Goal: Transaction & Acquisition: Purchase product/service

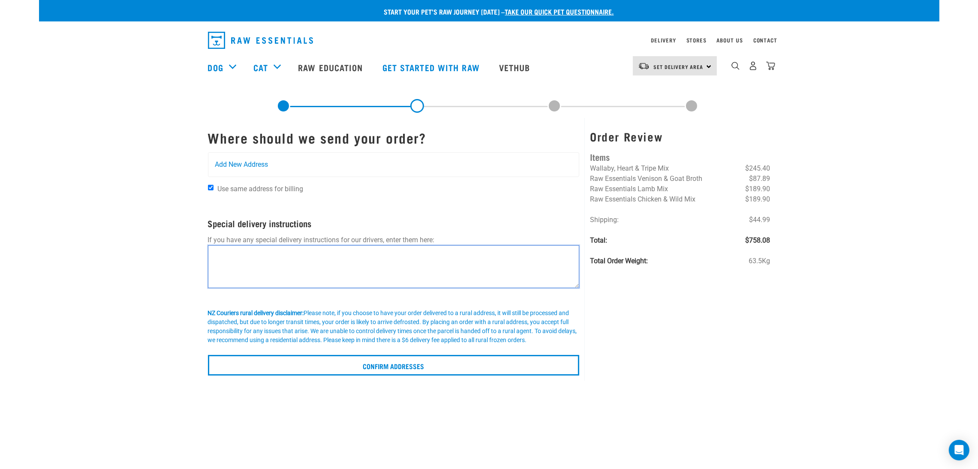
click at [263, 250] on textarea at bounding box center [394, 266] width 372 height 43
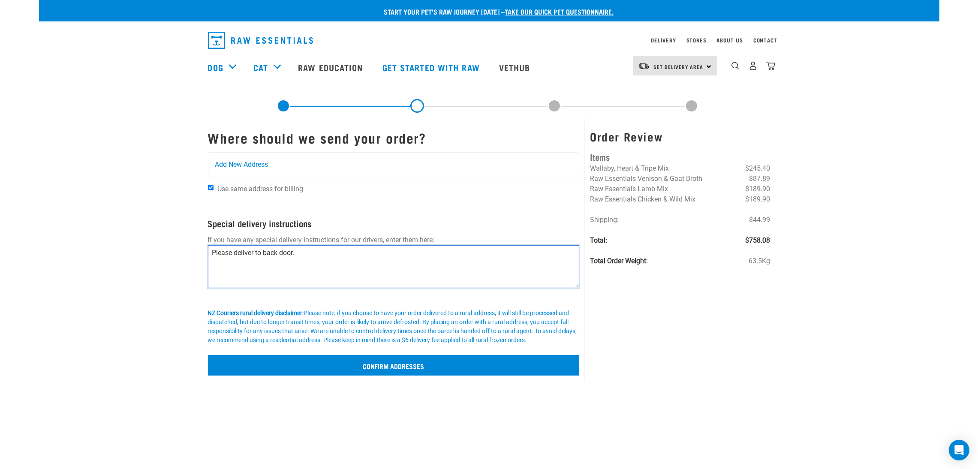
type textarea "Please deliver to back door."
click at [338, 358] on input "Confirm addresses" at bounding box center [394, 365] width 372 height 21
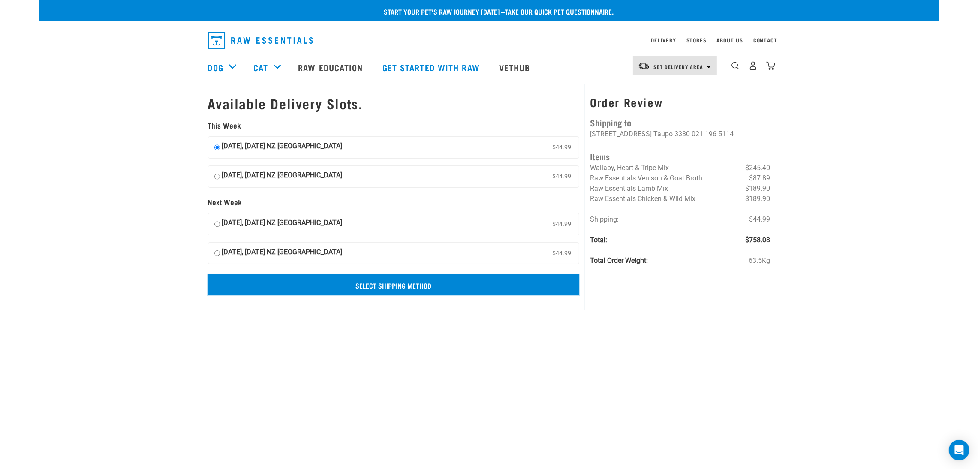
click at [402, 291] on input "Select Shipping Method" at bounding box center [394, 285] width 372 height 21
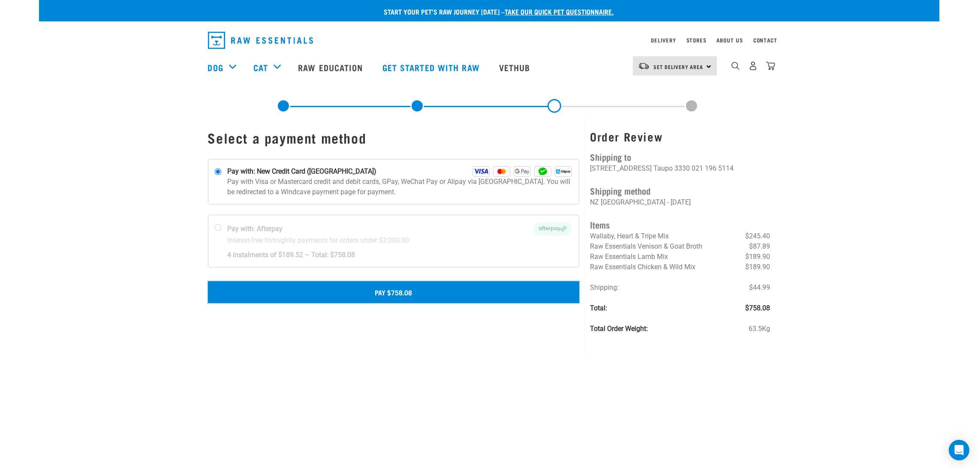
click at [492, 287] on button "Pay $758.08" at bounding box center [394, 291] width 372 height 21
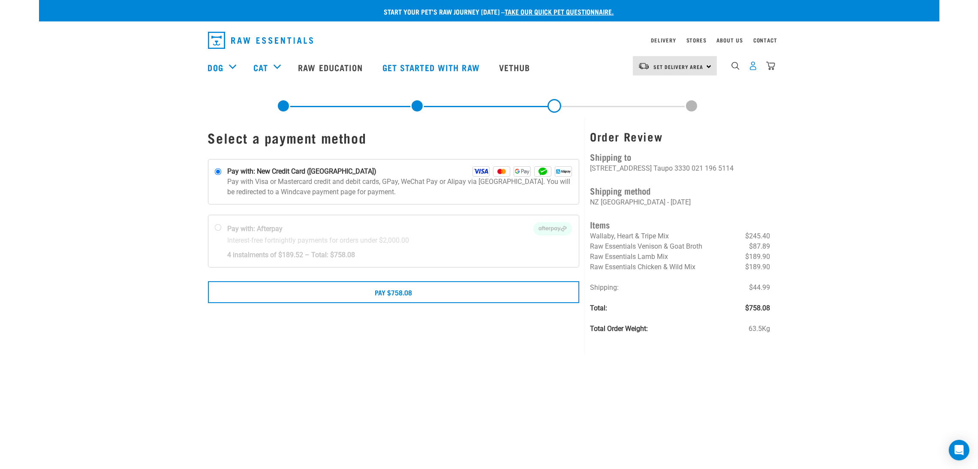
click at [755, 70] on img "dropdown navigation" at bounding box center [753, 65] width 9 height 9
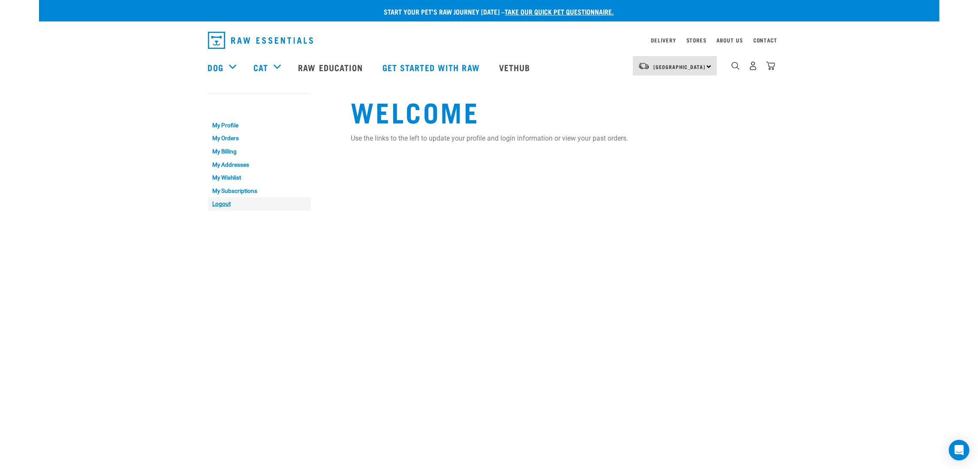
click at [219, 206] on link "Logout" at bounding box center [259, 203] width 103 height 13
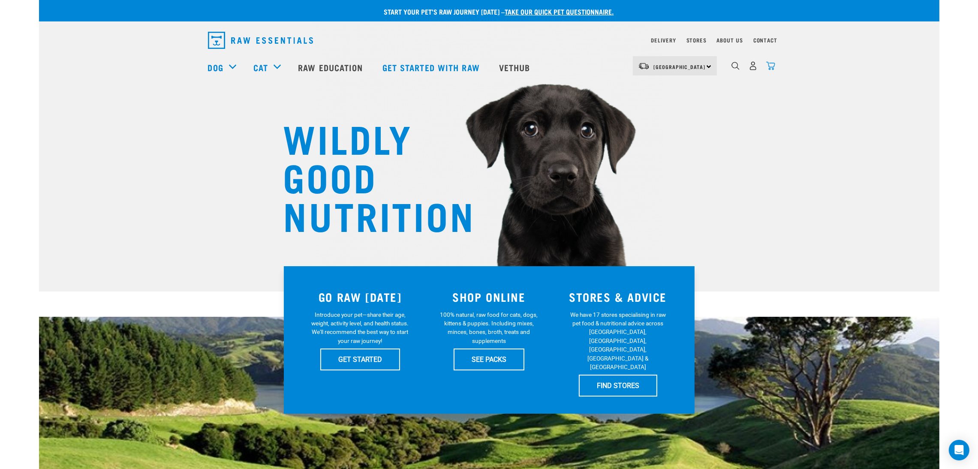
click at [771, 70] on img "dropdown navigation" at bounding box center [770, 65] width 9 height 9
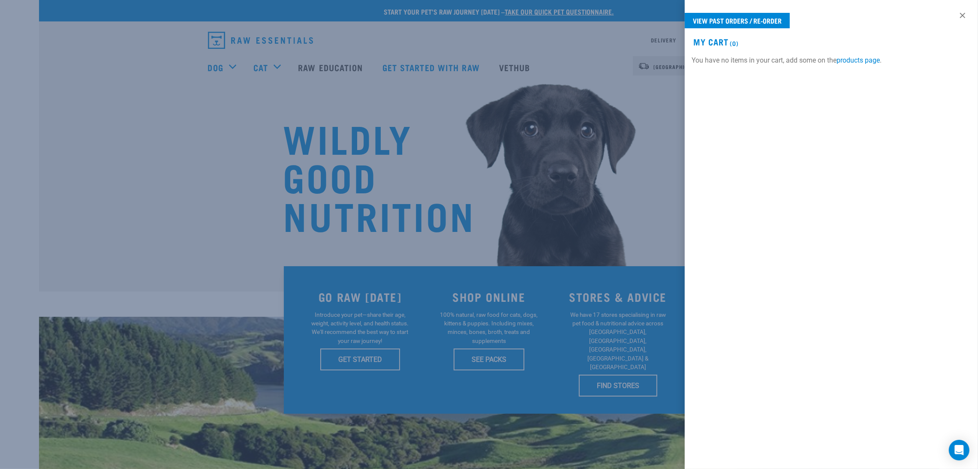
click at [241, 112] on div at bounding box center [489, 234] width 978 height 469
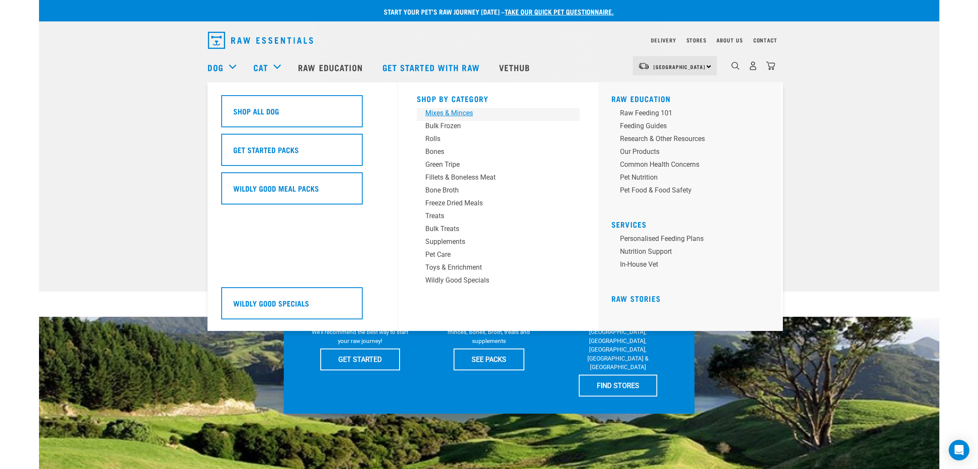
click at [459, 115] on div "Mixes & Minces" at bounding box center [492, 113] width 134 height 10
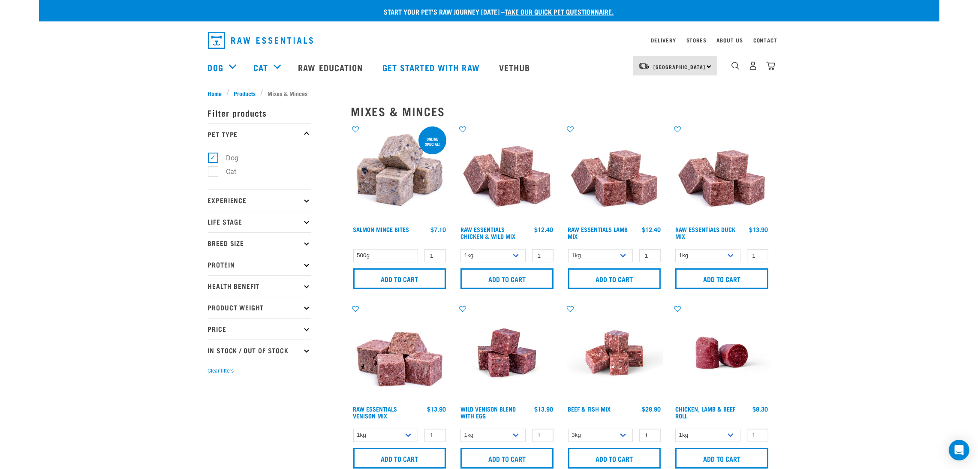
click at [243, 264] on p "Protein" at bounding box center [259, 264] width 103 height 21
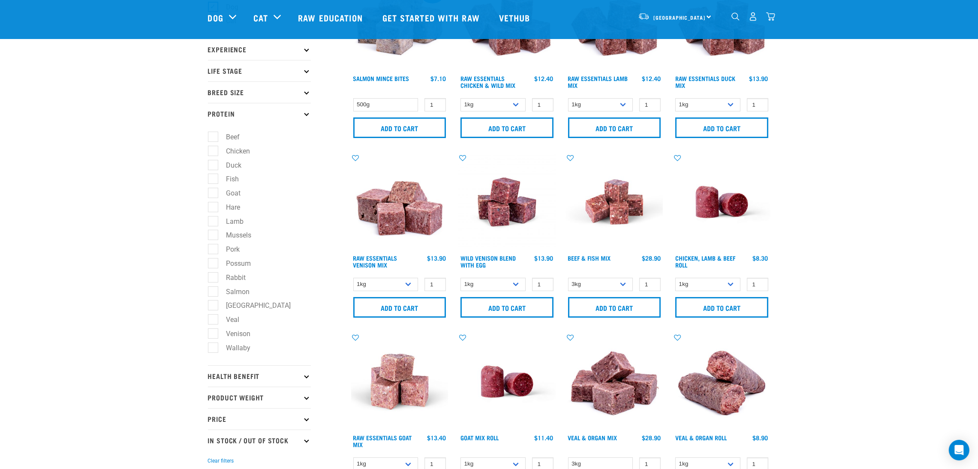
scroll to position [97, 0]
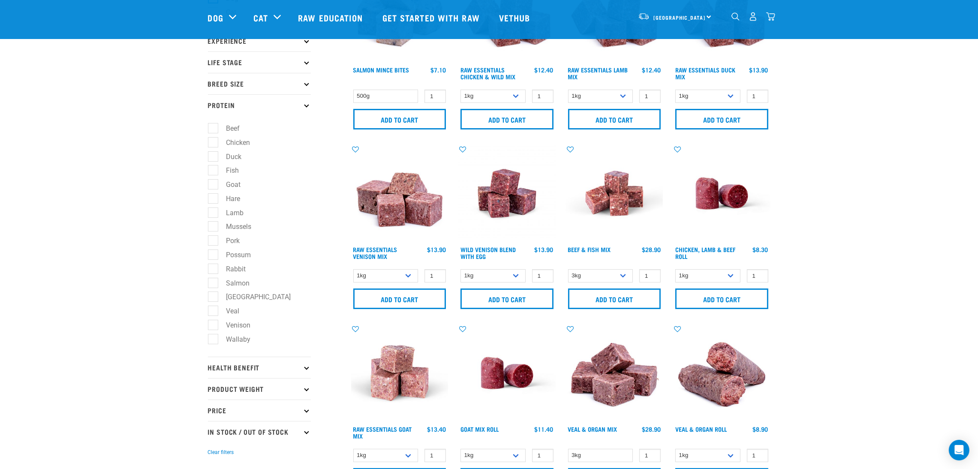
click at [215, 344] on label "Wallaby" at bounding box center [234, 339] width 42 height 11
click at [214, 341] on input "Wallaby" at bounding box center [211, 338] width 6 height 6
checkbox input "true"
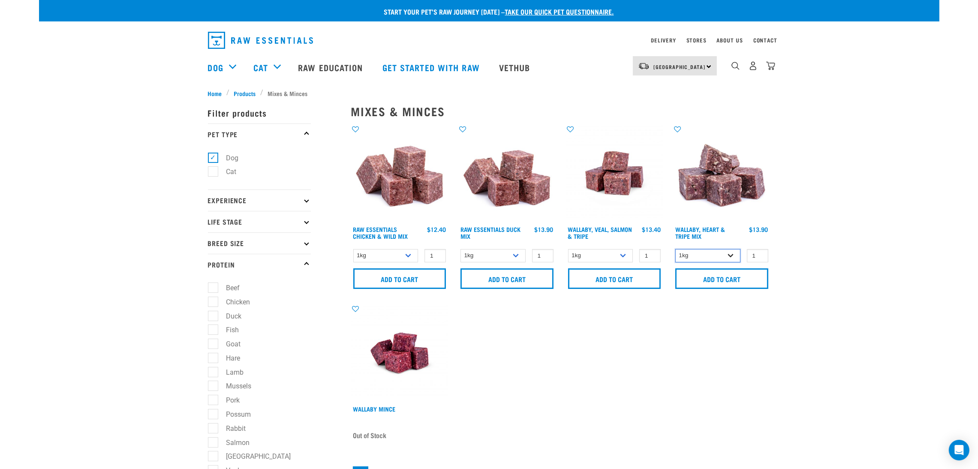
click at [693, 252] on select "1kg 3kg" at bounding box center [708, 255] width 65 height 13
select select "776"
click at [676, 249] on select "1kg 3kg" at bounding box center [708, 255] width 65 height 13
click at [759, 253] on input "2" at bounding box center [757, 255] width 21 height 13
click at [759, 253] on input "5" at bounding box center [757, 255] width 21 height 13
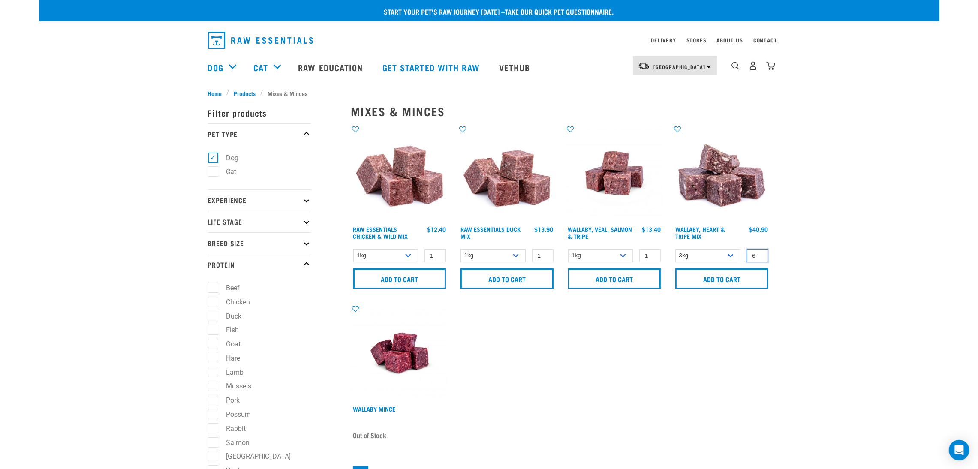
type input "6"
click at [759, 253] on input "6" at bounding box center [757, 255] width 21 height 13
click at [743, 276] on input "Add to cart" at bounding box center [722, 278] width 93 height 21
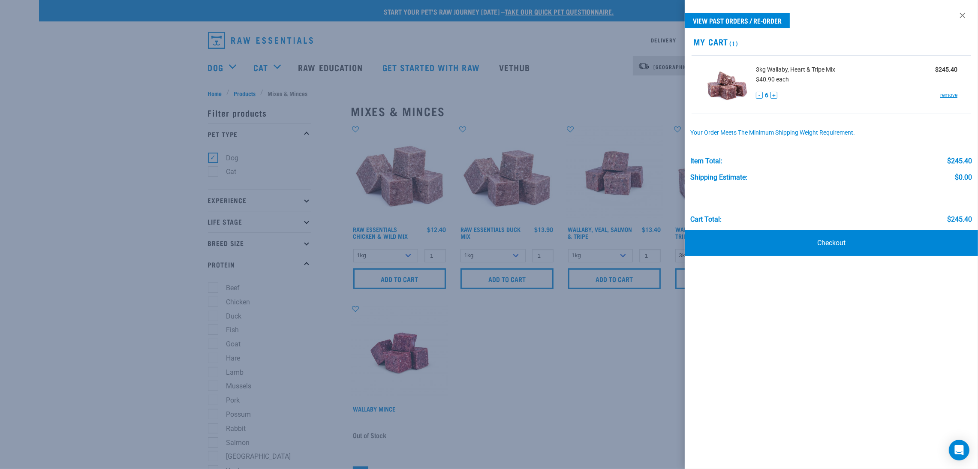
click at [179, 60] on div at bounding box center [489, 234] width 978 height 469
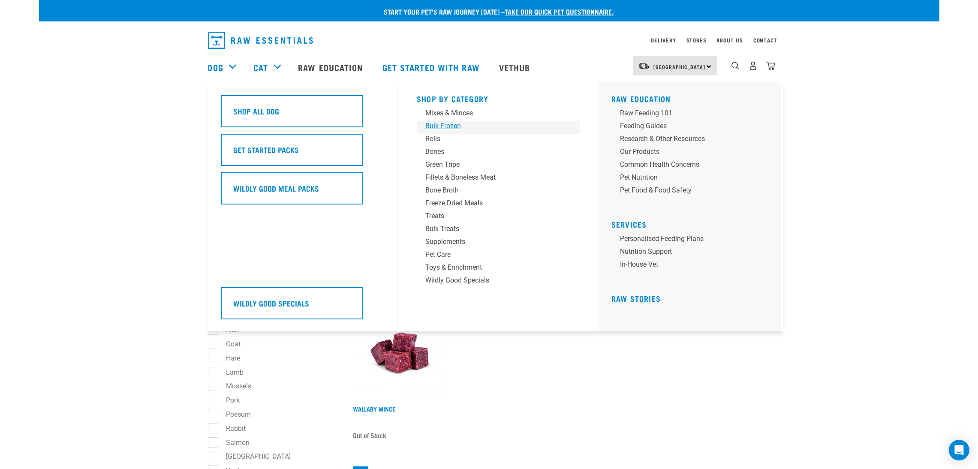
click at [452, 123] on div "Bulk Frozen" at bounding box center [492, 126] width 134 height 10
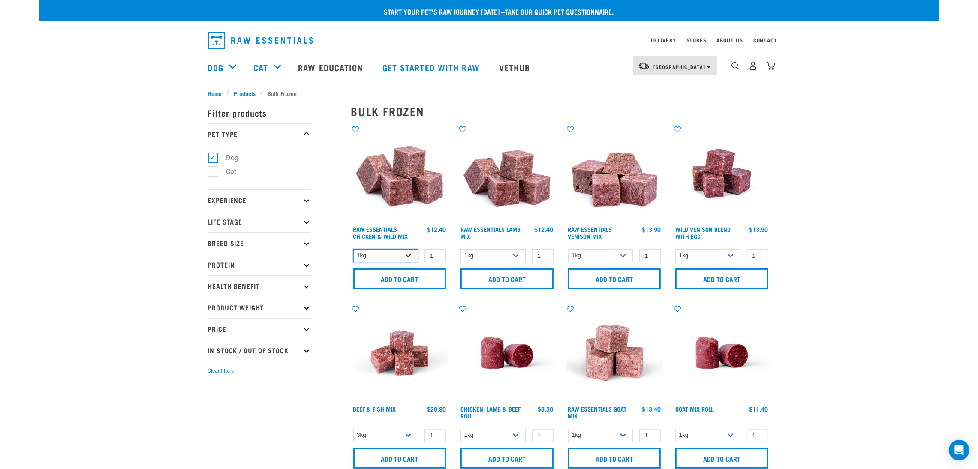
click at [383, 258] on select "1kg 3kg Bulk (10kg)" at bounding box center [385, 255] width 65 height 13
select select "731"
click at [353, 249] on select "1kg 3kg Bulk (10kg)" at bounding box center [385, 255] width 65 height 13
click at [496, 251] on select "1kg 3kg Bulk (10kg)" at bounding box center [493, 255] width 65 height 13
select select "758"
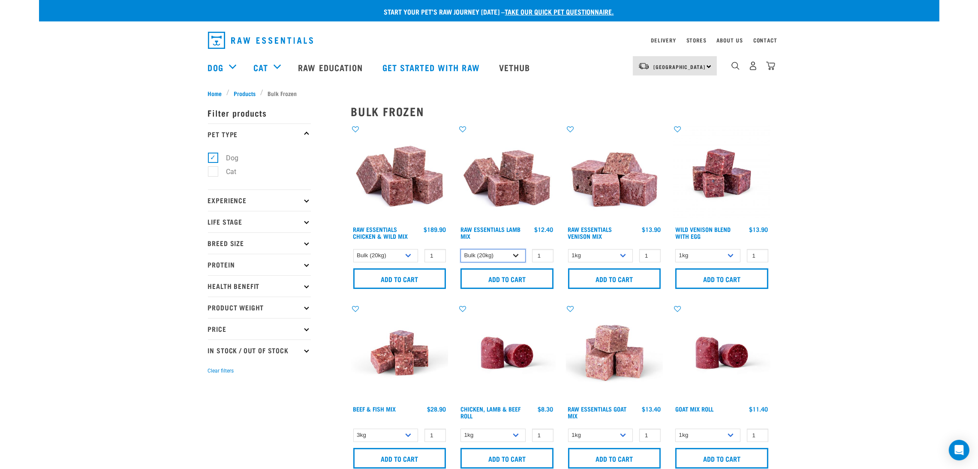
click at [461, 249] on select "1kg 3kg Bulk (10kg)" at bounding box center [493, 255] width 65 height 13
click at [496, 285] on input "Add to cart" at bounding box center [507, 278] width 93 height 21
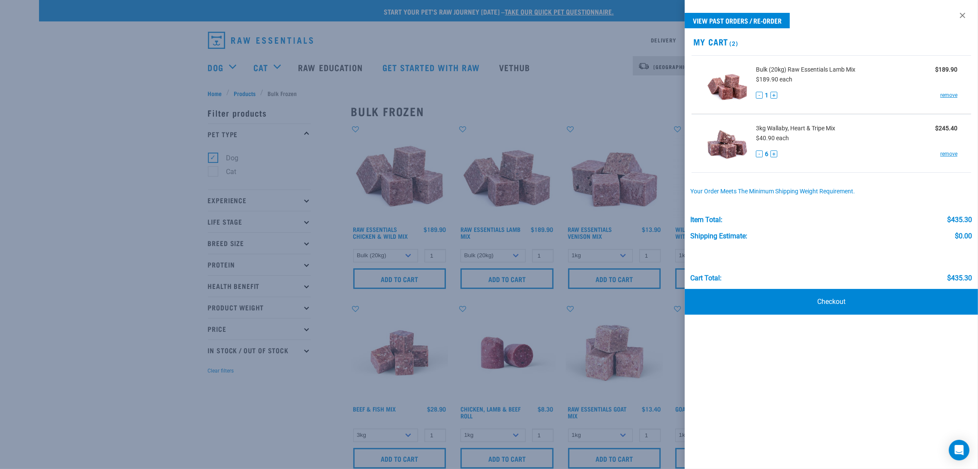
click at [543, 144] on div at bounding box center [489, 234] width 978 height 469
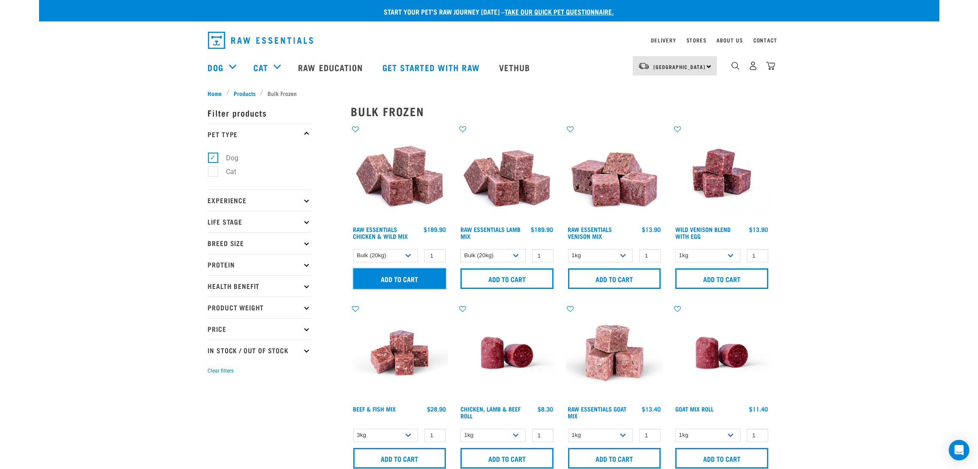
click at [392, 275] on input "Add to cart" at bounding box center [399, 278] width 93 height 21
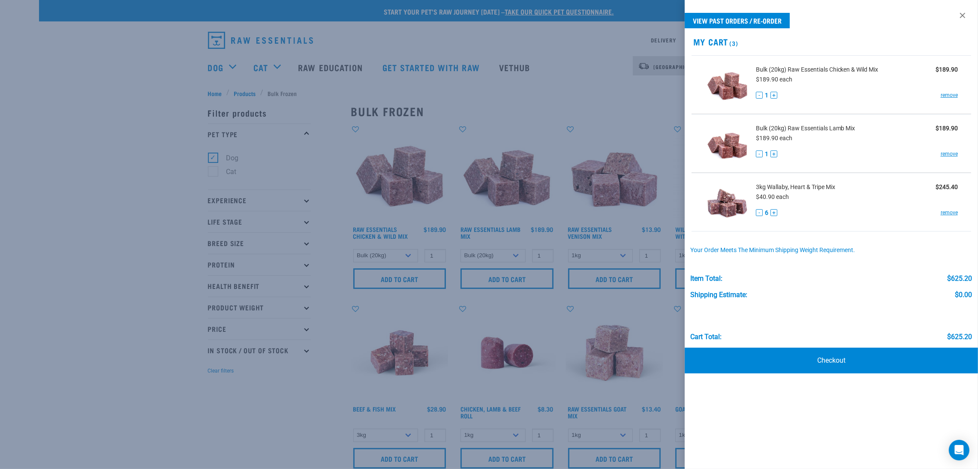
click at [130, 164] on div at bounding box center [489, 234] width 978 height 469
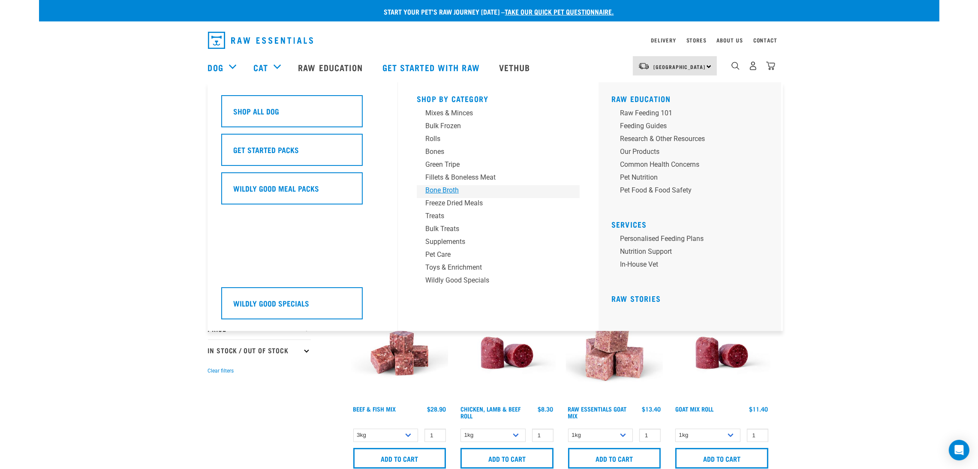
click at [442, 190] on div "Bone Broth" at bounding box center [492, 190] width 134 height 10
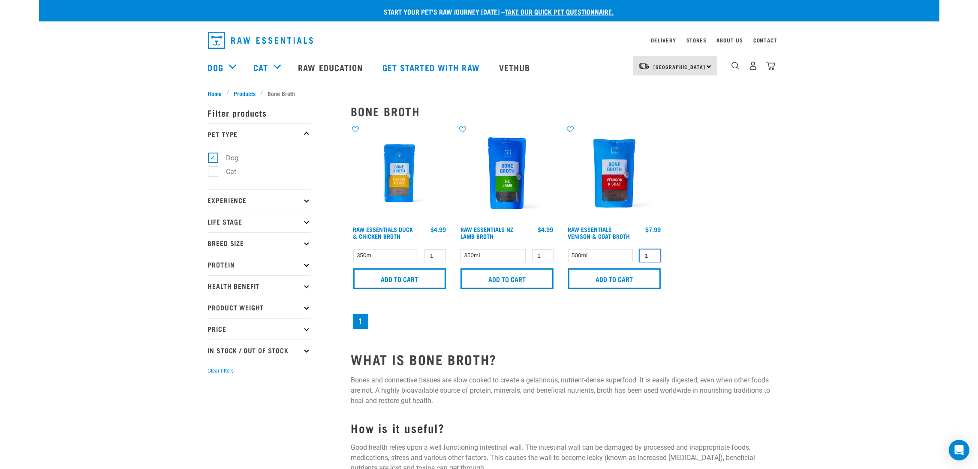
click at [645, 253] on input "1" at bounding box center [650, 255] width 21 height 13
type input "11"
click at [606, 271] on input "Add to cart" at bounding box center [614, 278] width 93 height 21
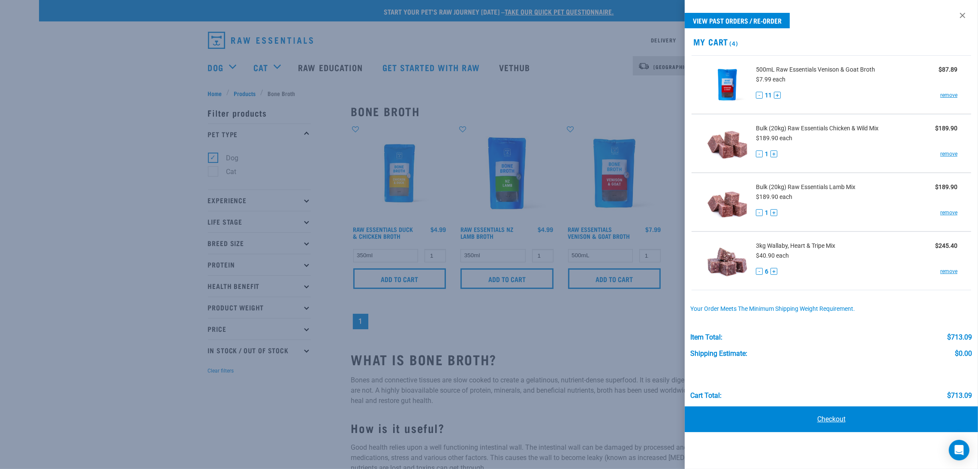
click at [834, 421] on link "Checkout" at bounding box center [831, 420] width 293 height 26
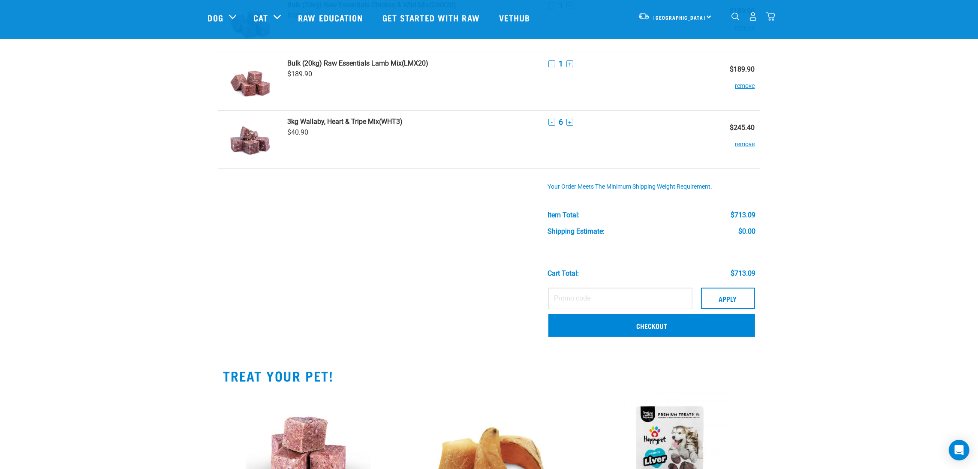
scroll to position [139, 0]
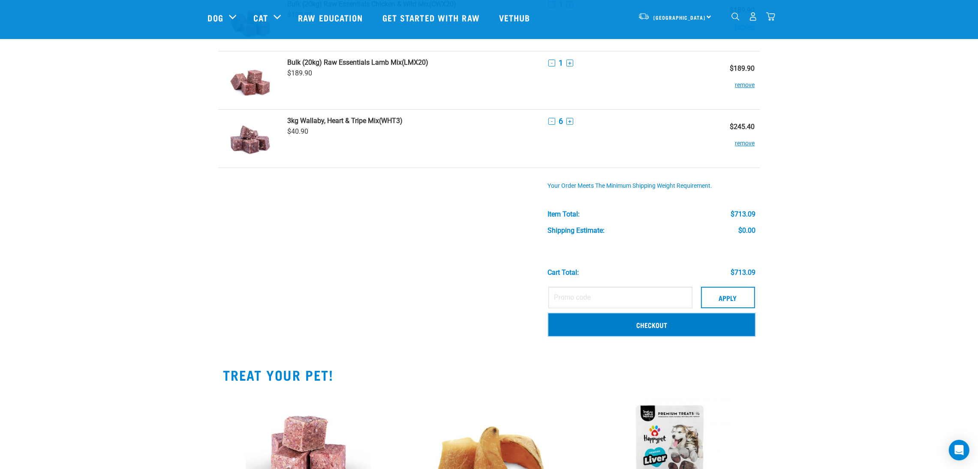
click at [697, 323] on link "Checkout" at bounding box center [652, 325] width 207 height 22
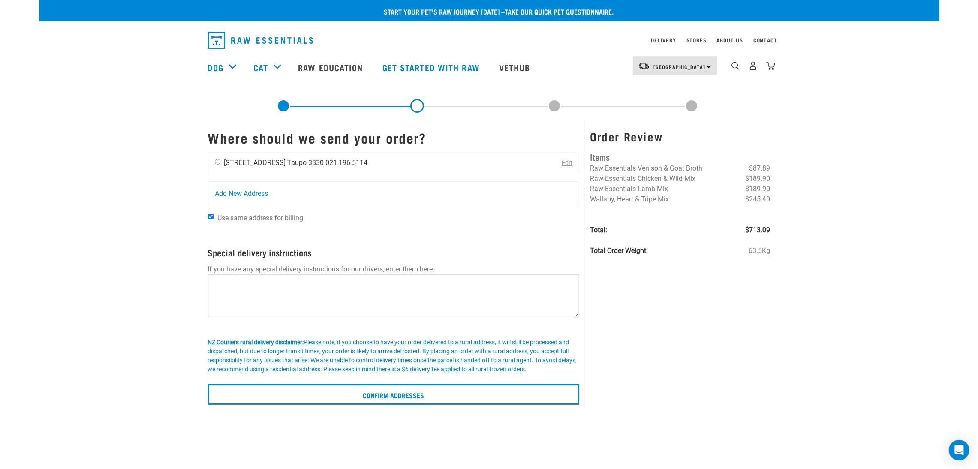
click at [218, 160] on input "radio" at bounding box center [218, 162] width 6 height 6
radio input "true"
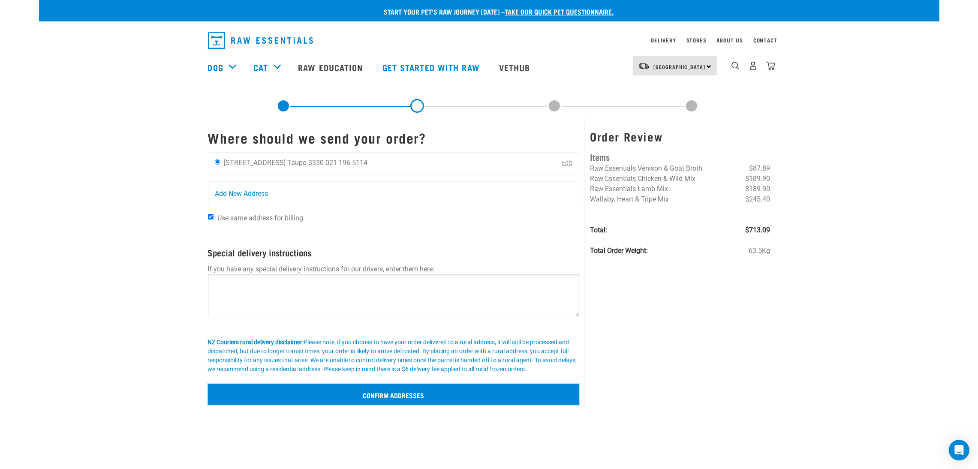
click at [410, 392] on input "Confirm addresses" at bounding box center [394, 394] width 372 height 21
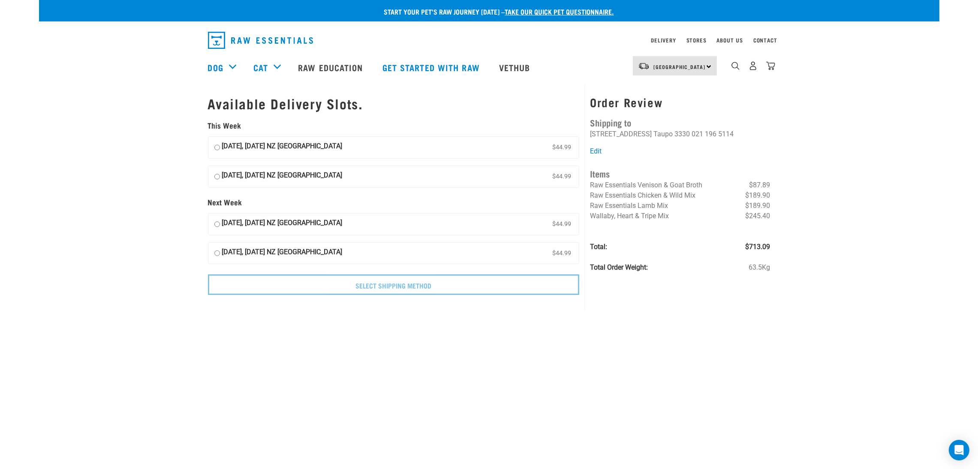
click at [217, 149] on input "[DATE], [DATE] NZ [GEOGRAPHIC_DATA] $44.99" at bounding box center [217, 147] width 6 height 13
radio input "true"
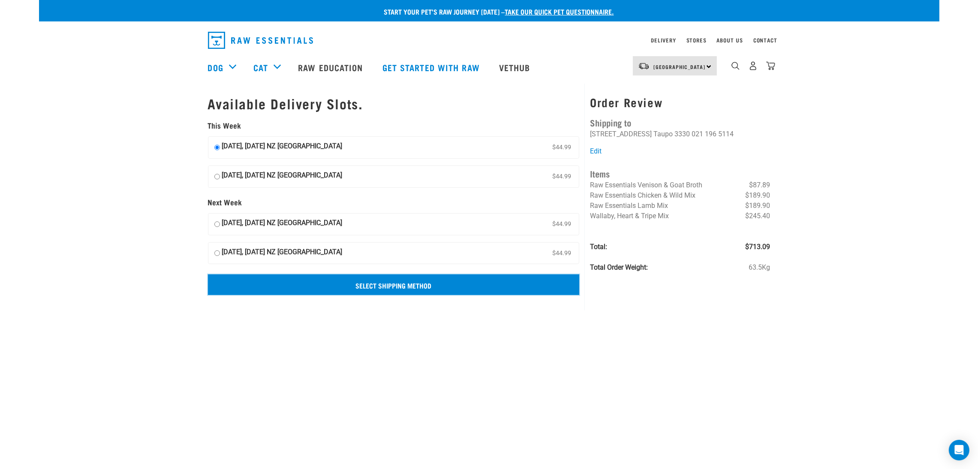
click at [371, 283] on input "Select Shipping Method" at bounding box center [394, 285] width 372 height 21
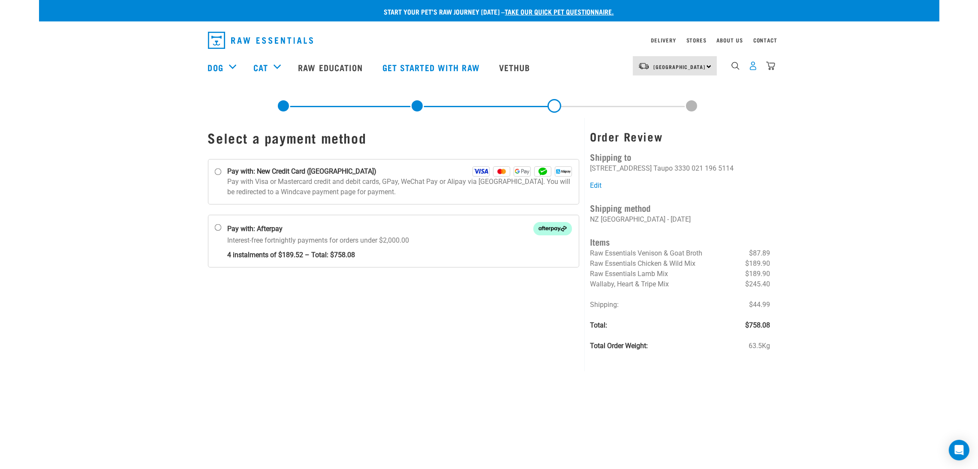
click at [752, 67] on img "dropdown navigation" at bounding box center [753, 65] width 9 height 9
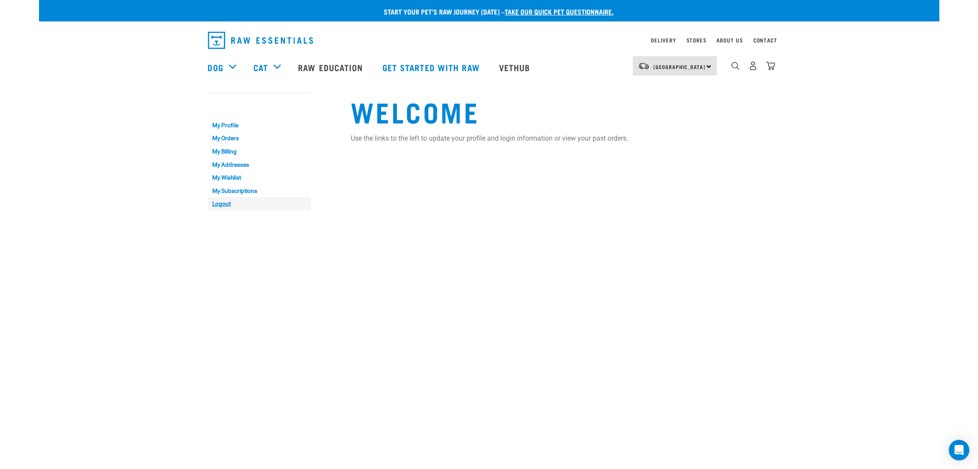
click at [228, 205] on link "Logout" at bounding box center [259, 203] width 103 height 13
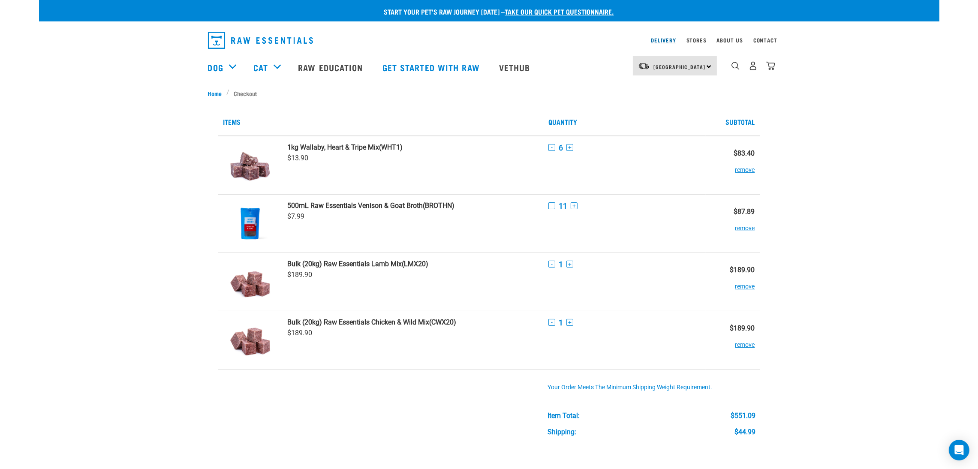
click at [659, 39] on link "Delivery" at bounding box center [663, 40] width 25 height 3
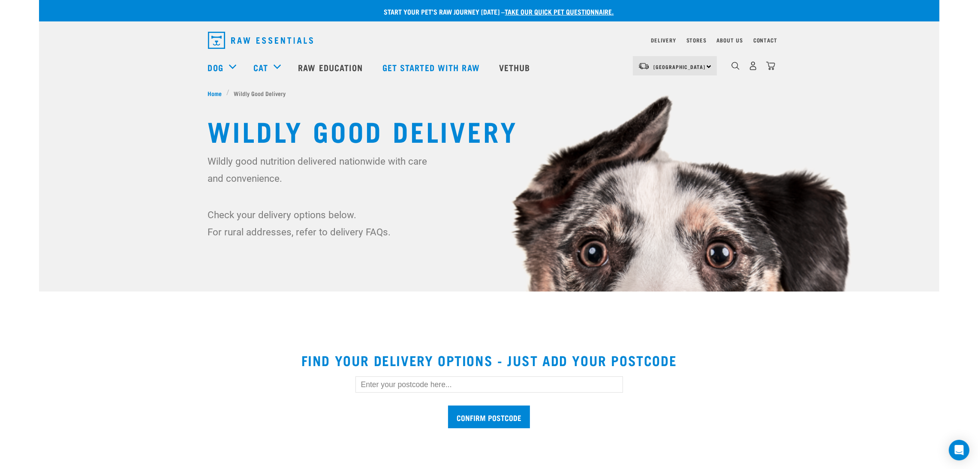
click at [531, 389] on input "text" at bounding box center [490, 385] width 268 height 16
type input "3330"
click at [448, 406] on input "Confirm postcode" at bounding box center [489, 417] width 82 height 23
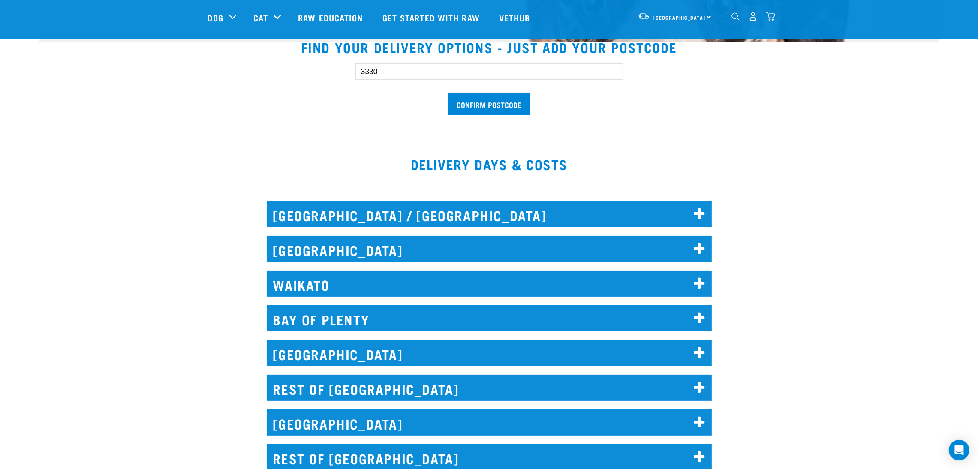
scroll to position [251, 0]
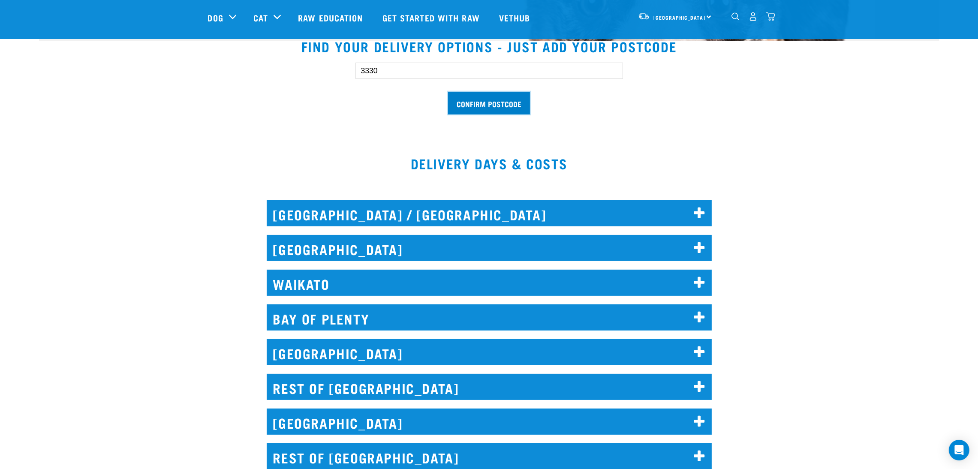
click at [487, 101] on input "Confirm postcode" at bounding box center [489, 103] width 82 height 23
click at [503, 97] on input "Confirm postcode" at bounding box center [489, 103] width 82 height 23
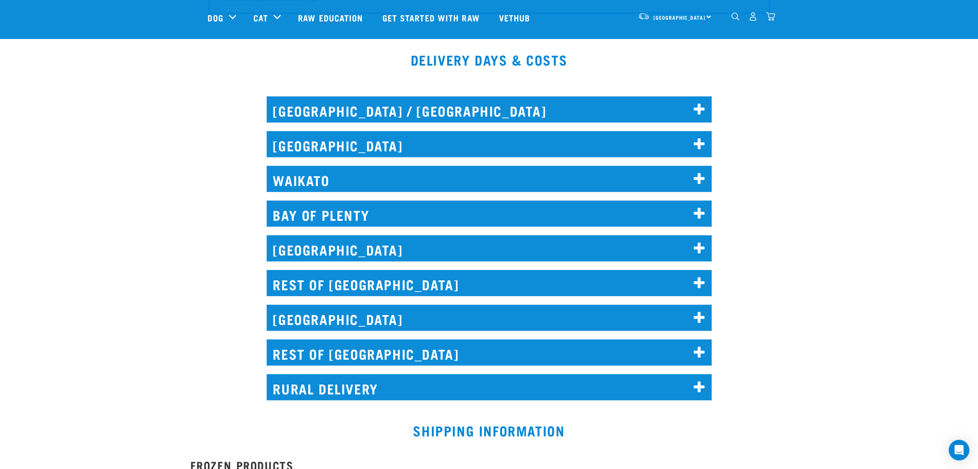
scroll to position [697, 0]
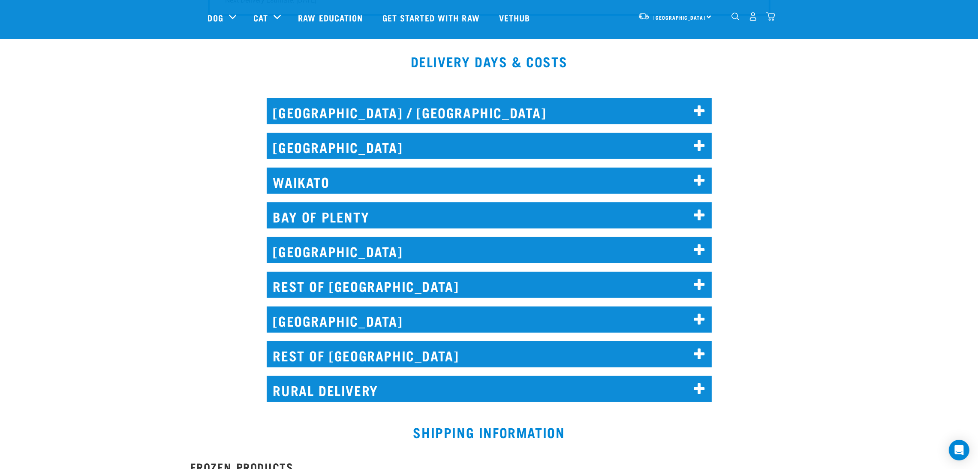
click at [387, 180] on h2 "WAIKATO" at bounding box center [489, 181] width 445 height 26
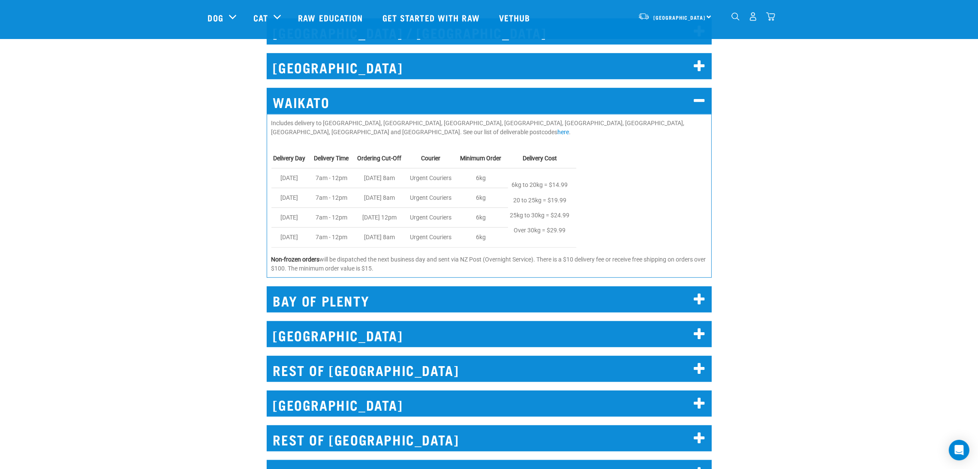
scroll to position [776, 0]
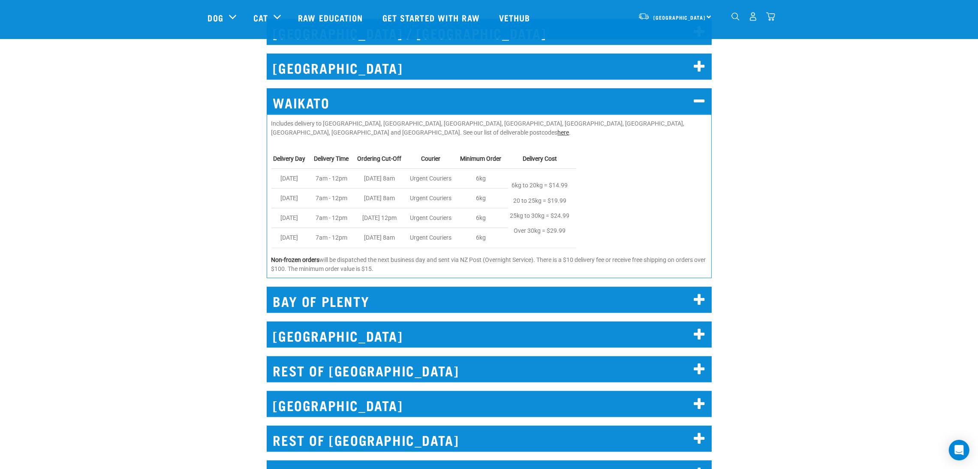
click at [570, 129] on link "here" at bounding box center [564, 132] width 12 height 7
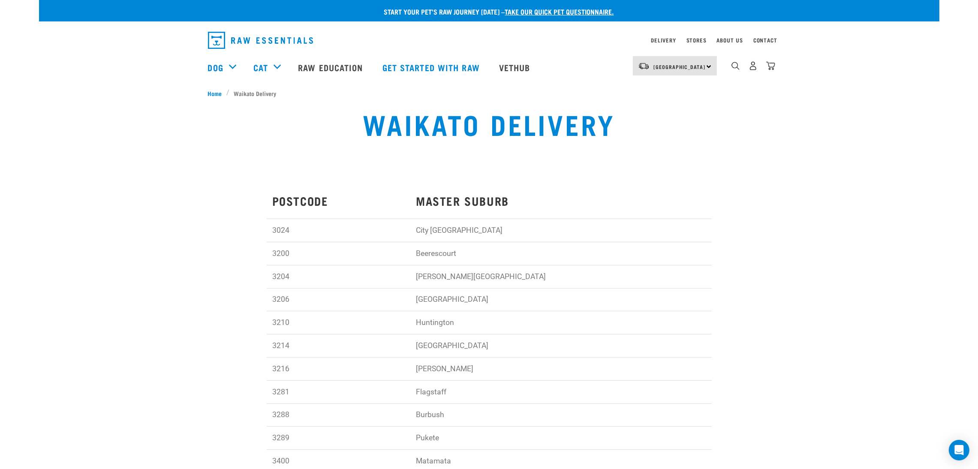
click at [635, 160] on div "Waikato Delivery" at bounding box center [489, 130] width 901 height 65
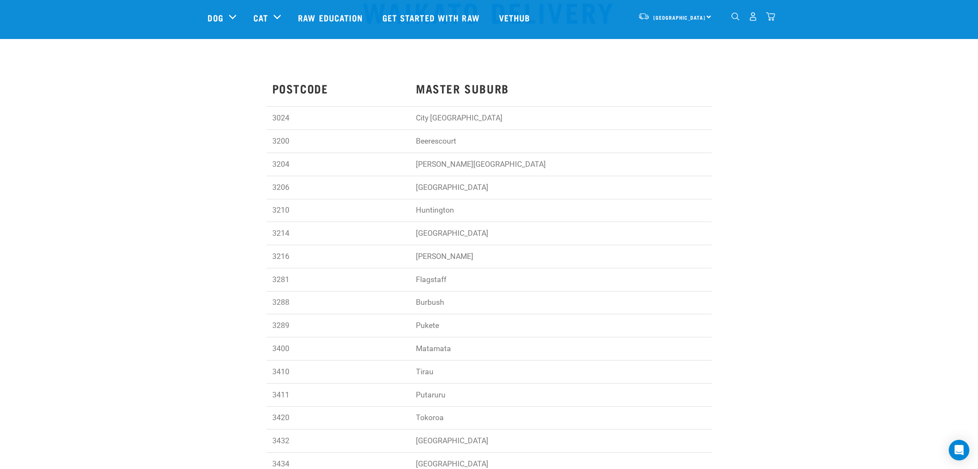
scroll to position [48, 0]
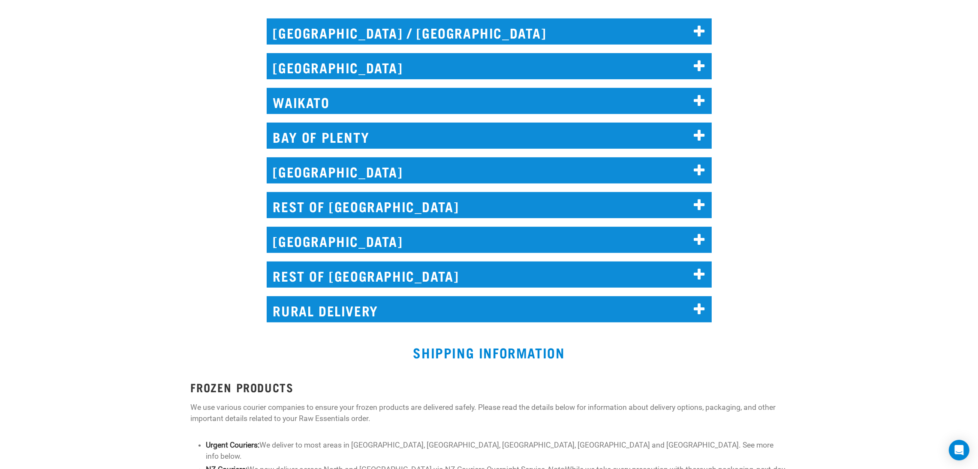
click at [316, 137] on h2 "BAY OF PLENTY" at bounding box center [489, 136] width 445 height 26
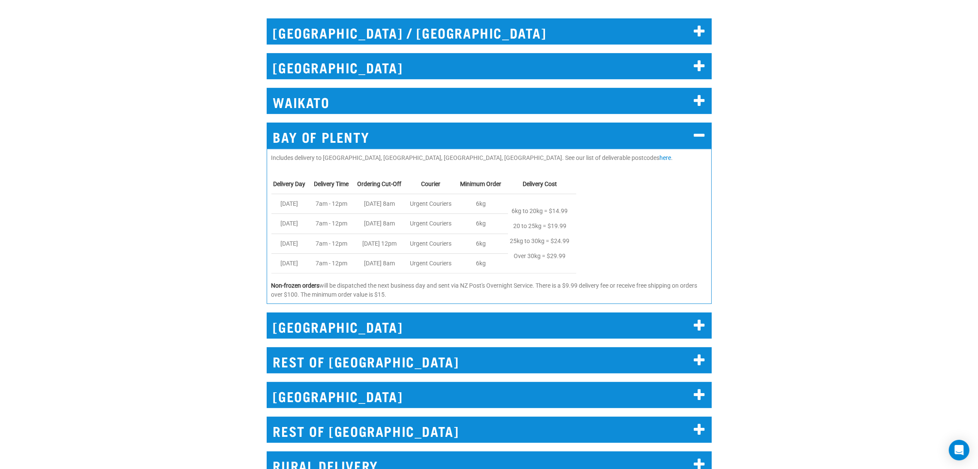
click at [697, 131] on icon at bounding box center [700, 136] width 12 height 14
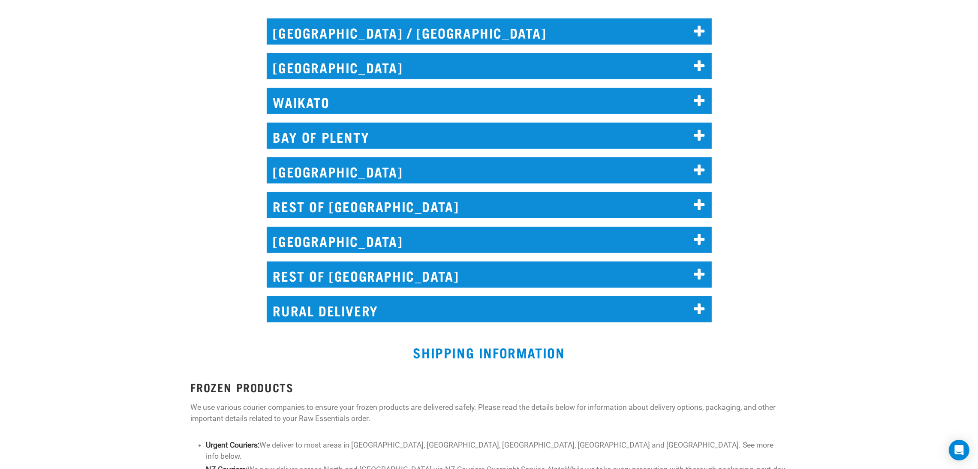
click at [509, 202] on h2 "REST OF [GEOGRAPHIC_DATA]" at bounding box center [489, 205] width 445 height 26
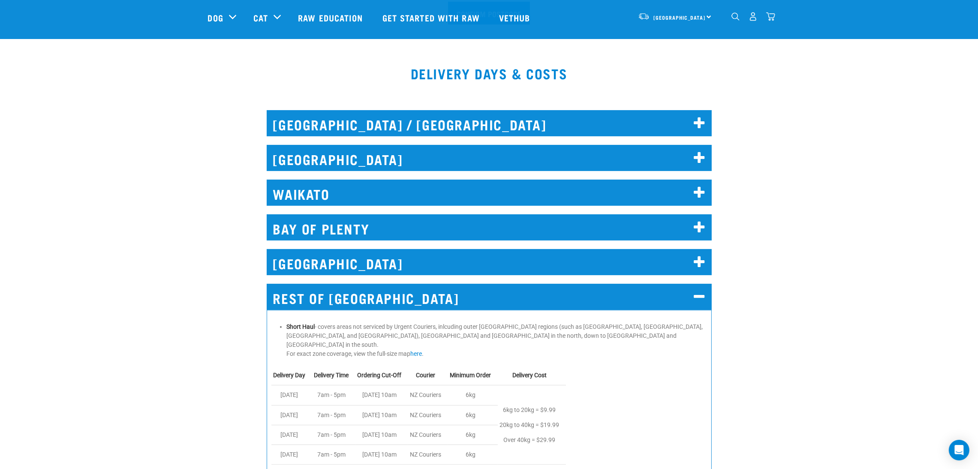
scroll to position [341, 0]
click at [341, 191] on h2 "WAIKATO" at bounding box center [489, 193] width 445 height 26
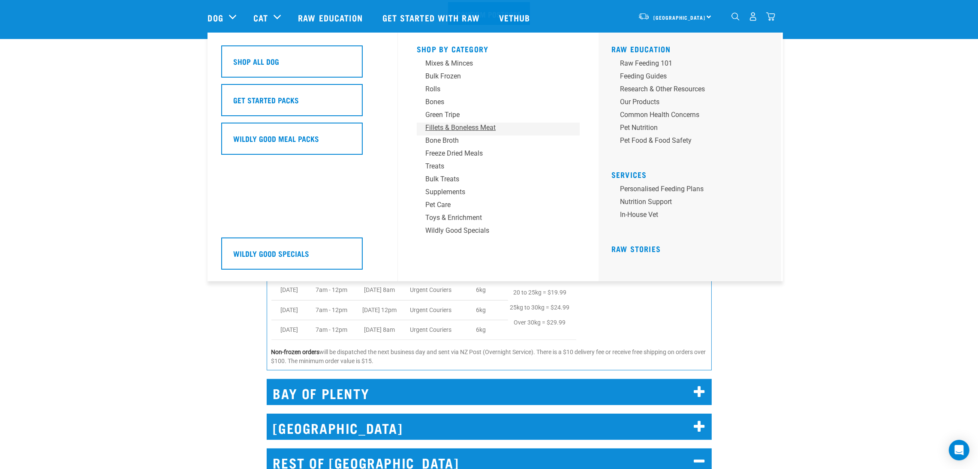
click at [475, 131] on div "Fillets & Boneless Meat" at bounding box center [492, 128] width 134 height 10
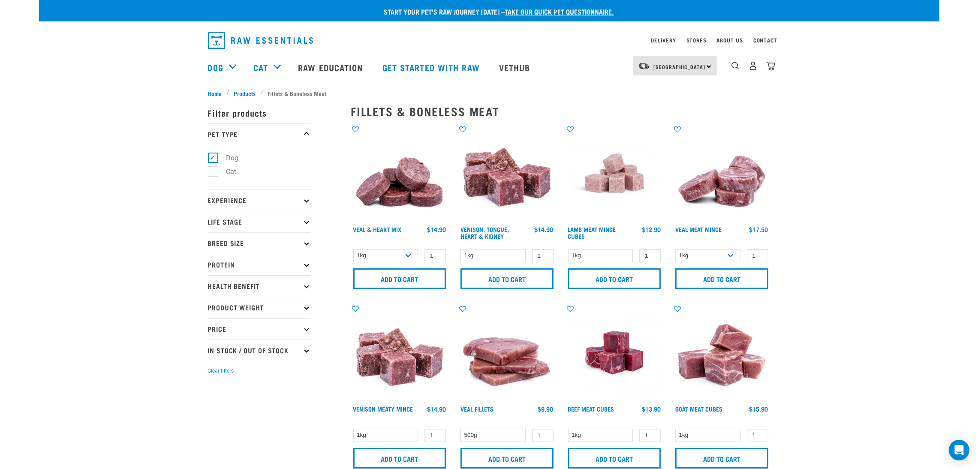
click at [213, 174] on label "Cat" at bounding box center [226, 171] width 27 height 11
click at [212, 173] on input "Cat" at bounding box center [211, 171] width 6 height 6
checkbox input "true"
